Goal: Task Accomplishment & Management: Use online tool/utility

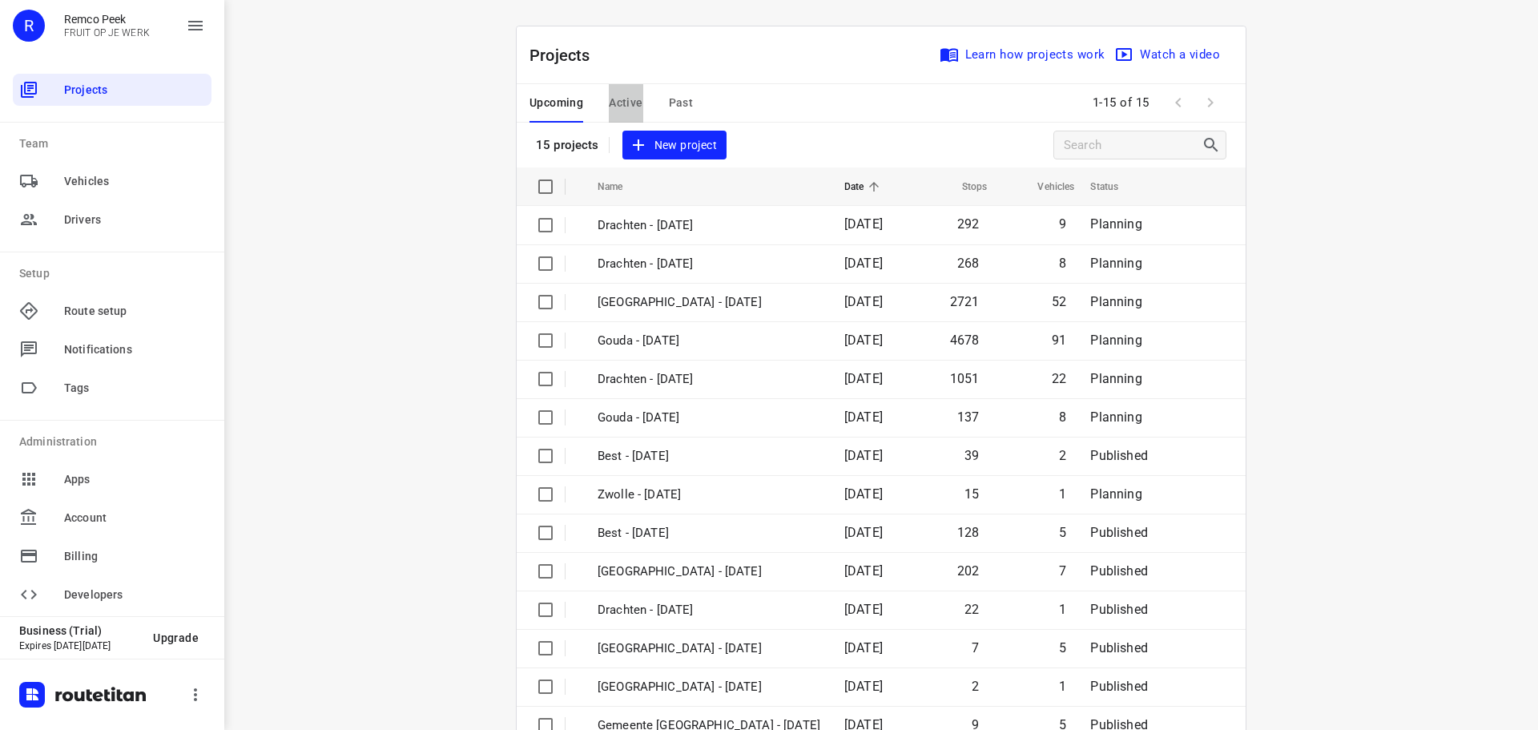
click at [609, 105] on span "Active" at bounding box center [626, 103] width 34 height 20
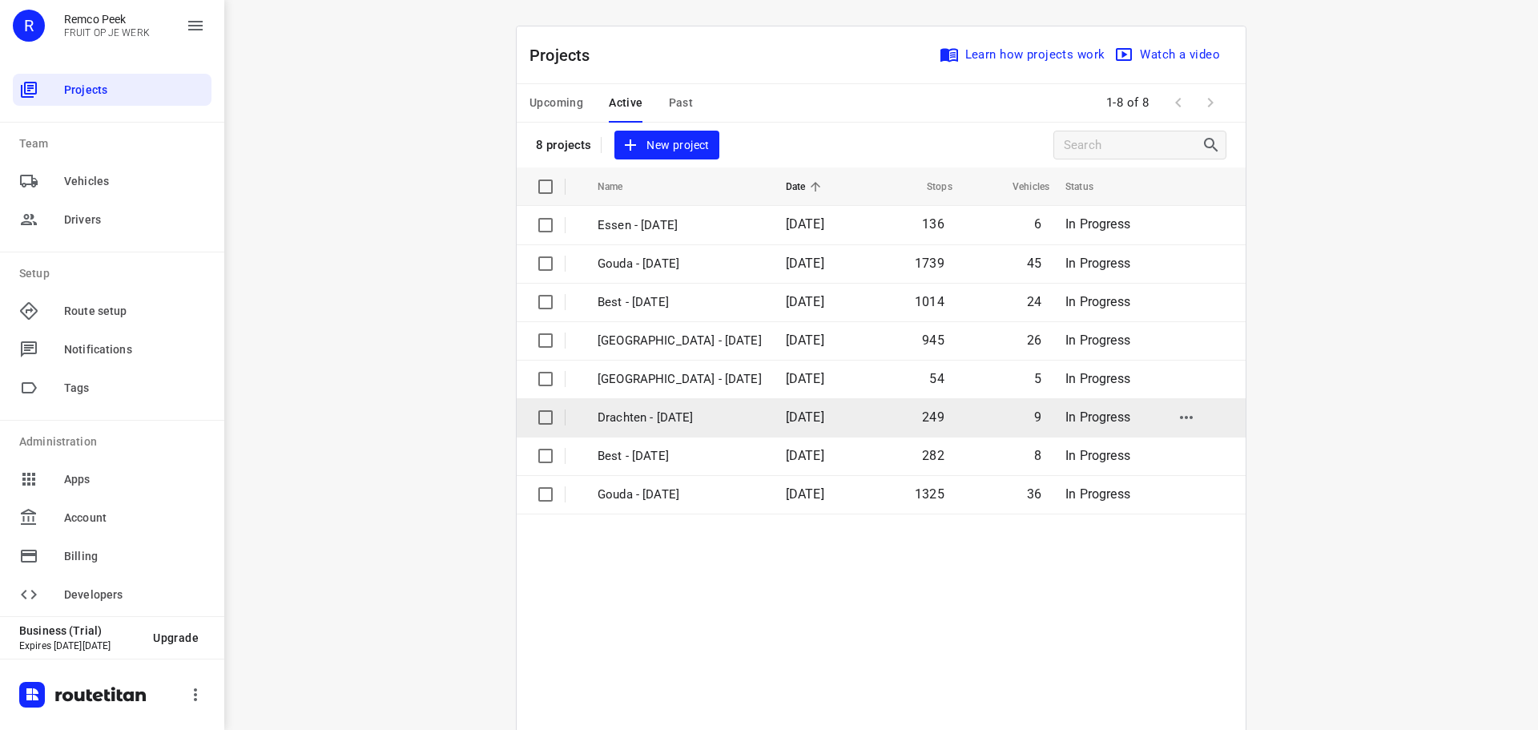
click at [662, 418] on p "Drachten - [DATE]" at bounding box center [680, 418] width 164 height 18
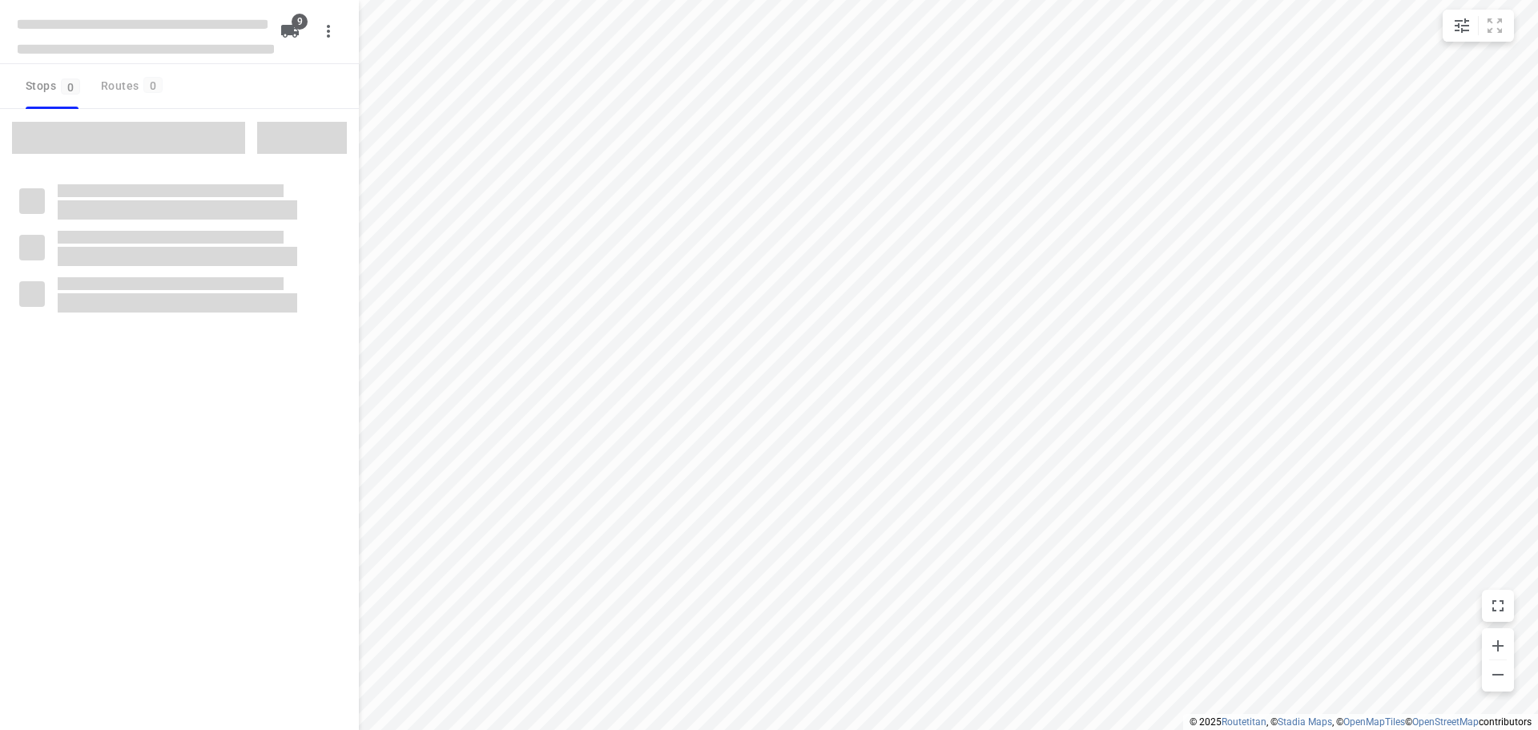
type input "distance"
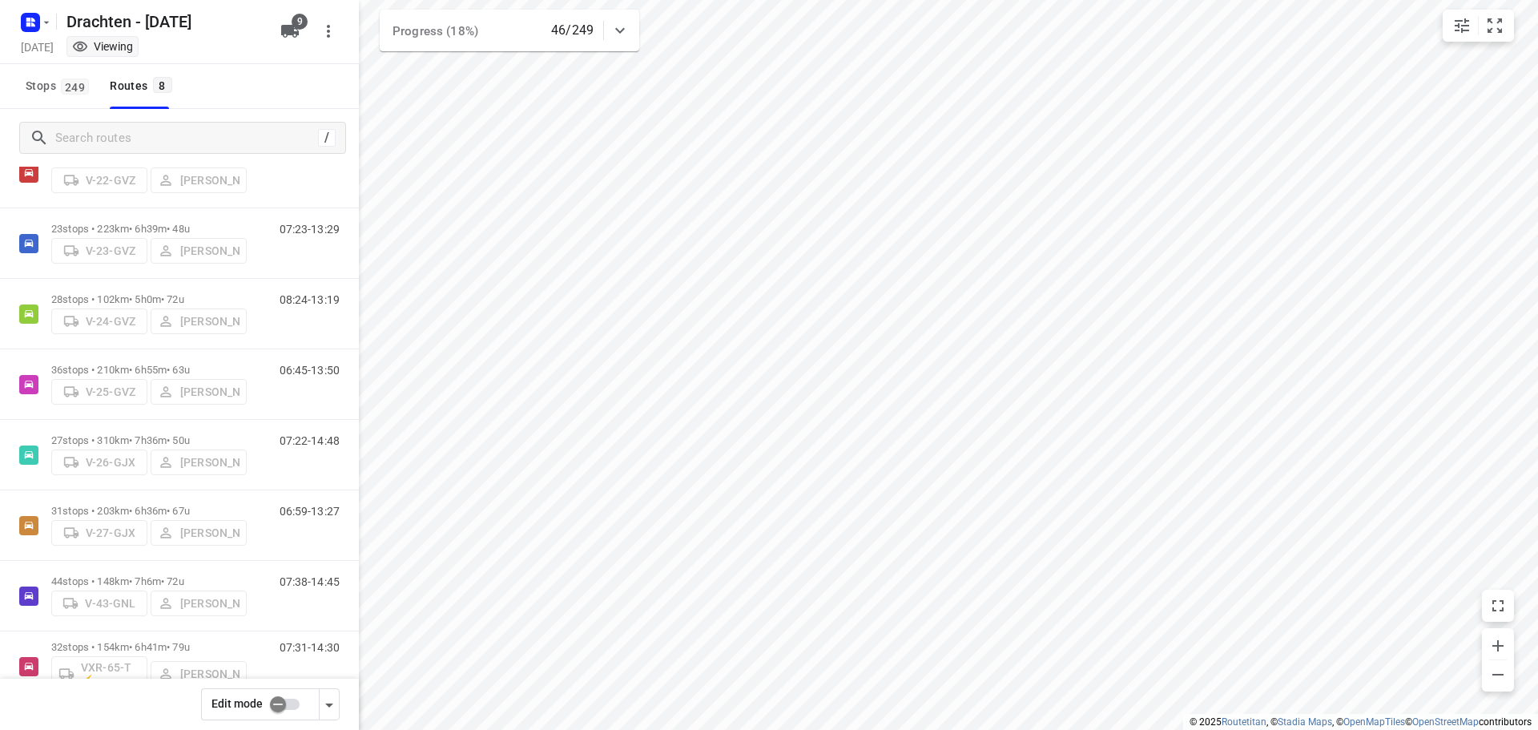
scroll to position [104, 0]
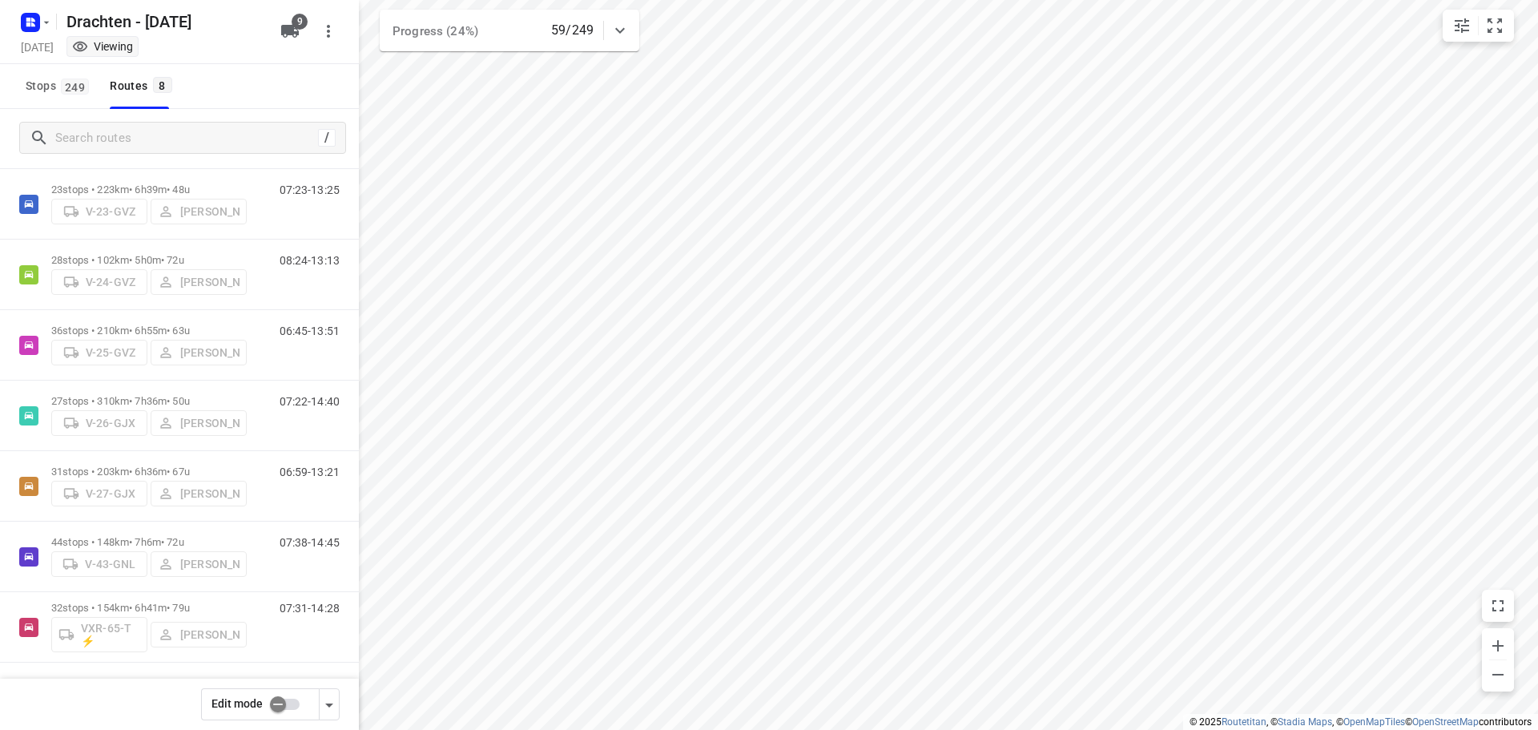
click at [54, 28] on div "Drachten - [DATE]" at bounding box center [142, 20] width 256 height 29
click at [50, 28] on icon "button" at bounding box center [46, 22] width 13 height 13
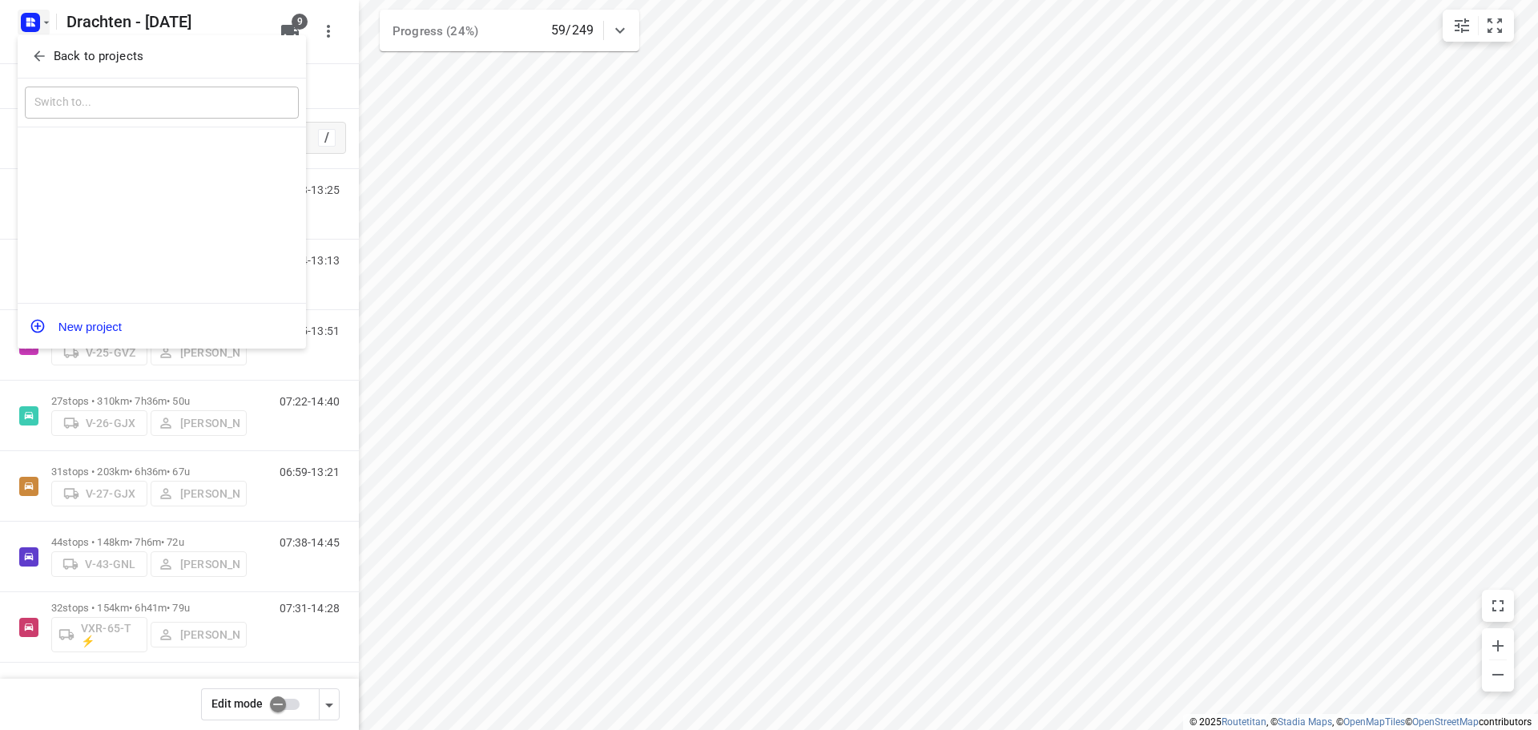
click at [50, 54] on span "Back to projects" at bounding box center [161, 56] width 261 height 18
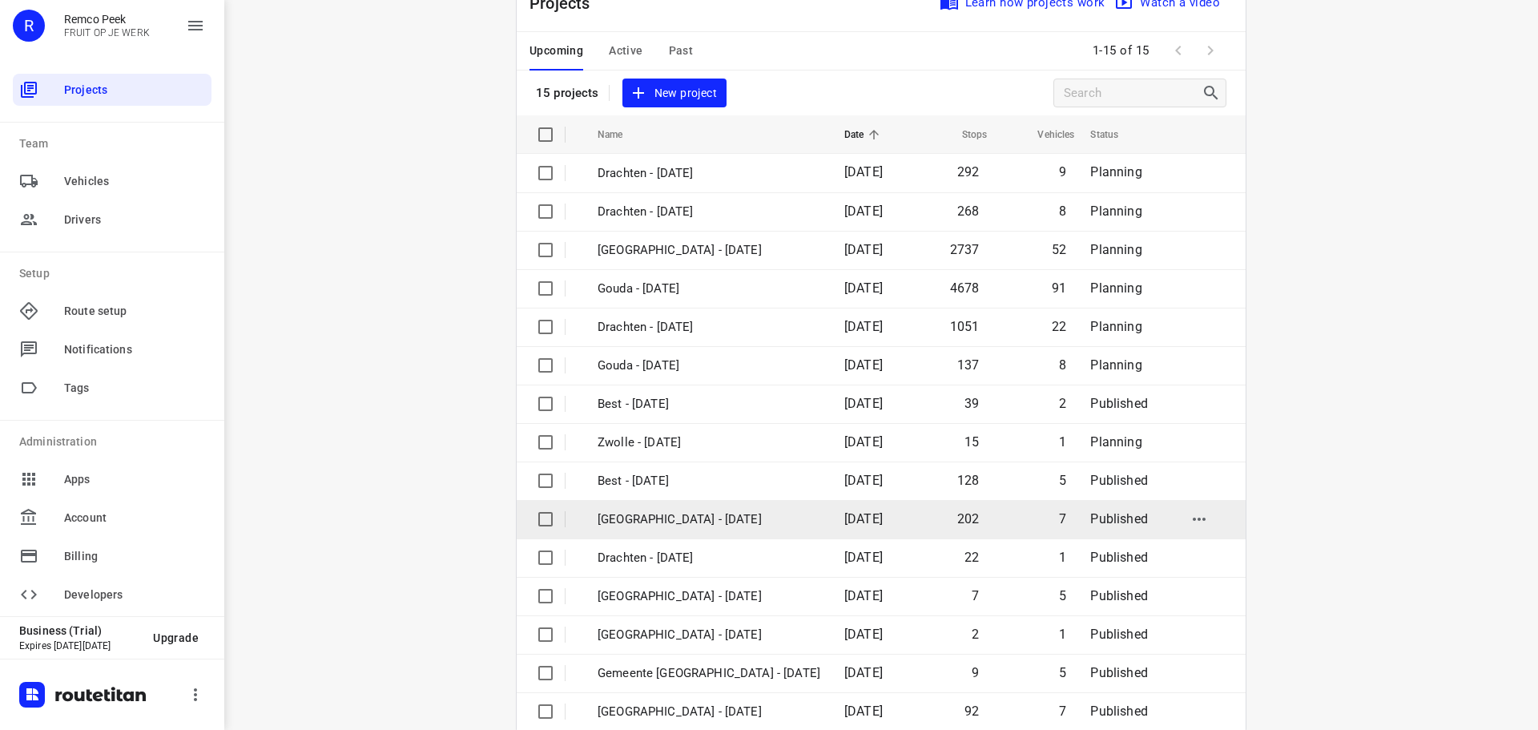
scroll to position [80, 0]
